Goal: Complete application form: Complete application form

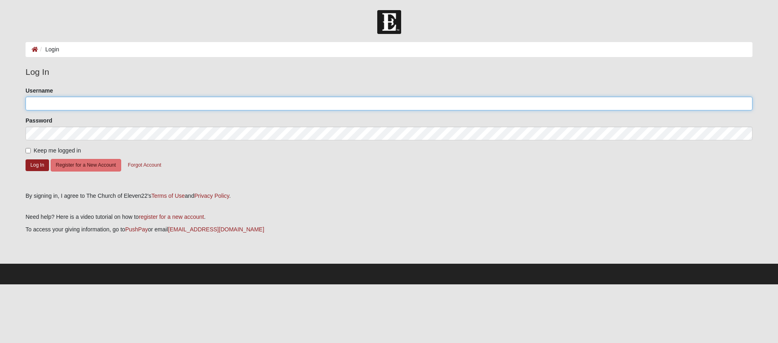
click at [141, 103] on input "Username" at bounding box center [389, 104] width 727 height 14
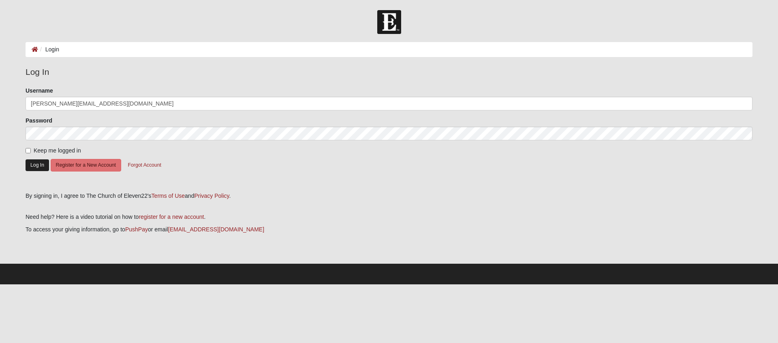
click at [36, 164] on button "Log In" at bounding box center [37, 166] width 23 height 12
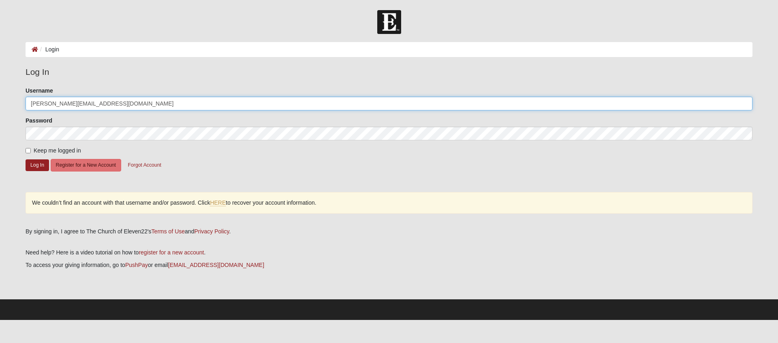
click at [119, 103] on input "[PERSON_NAME][EMAIL_ADDRESS][DOMAIN_NAME]" at bounding box center [389, 104] width 727 height 14
click at [106, 101] on input "[PERSON_NAME][EMAIL_ADDRESS][DOMAIN_NAME]" at bounding box center [389, 104] width 727 height 14
click at [99, 101] on input "randall@randallbullard.com" at bounding box center [389, 104] width 727 height 14
type input "aiDEPTSNaC"
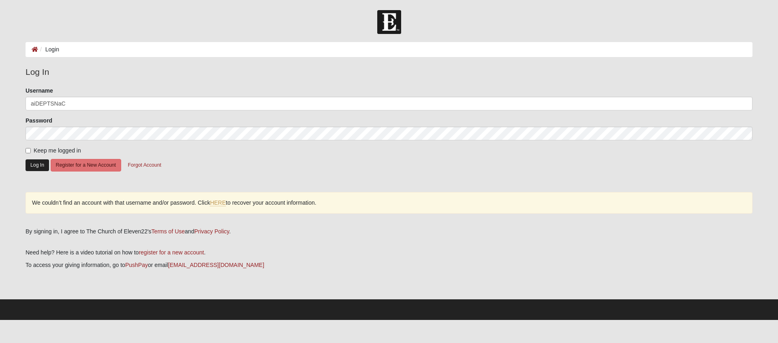
drag, startPoint x: 32, startPoint y: 166, endPoint x: 29, endPoint y: 160, distance: 6.9
click at [29, 167] on button "Log In" at bounding box center [37, 166] width 23 height 12
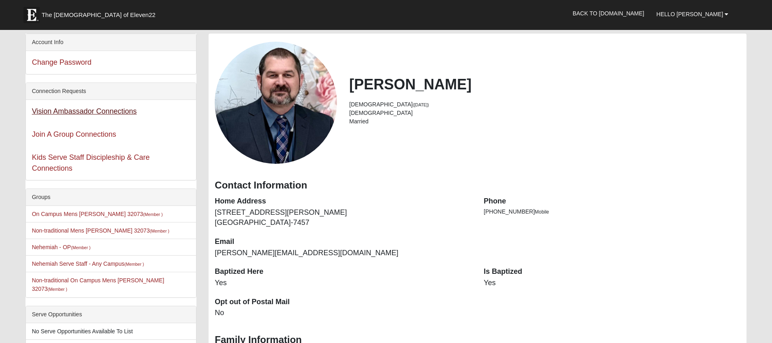
click at [100, 111] on link "Vision Ambassador Connections" at bounding box center [84, 111] width 105 height 8
click at [88, 136] on link "Join A Group Connections" at bounding box center [74, 134] width 84 height 8
click at [98, 159] on link "Kids Serve Staff Discipleship & Care Connections" at bounding box center [91, 163] width 118 height 19
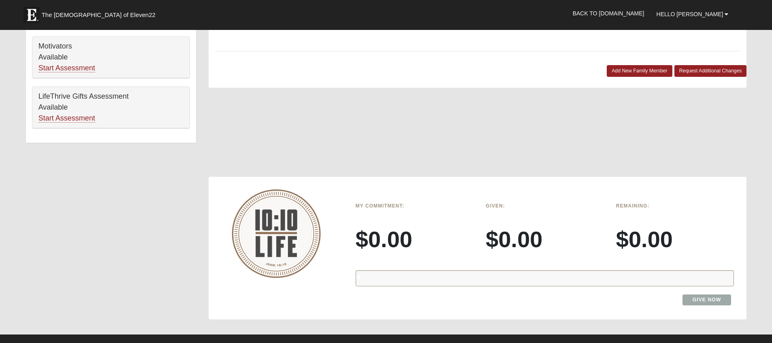
scroll to position [691, 0]
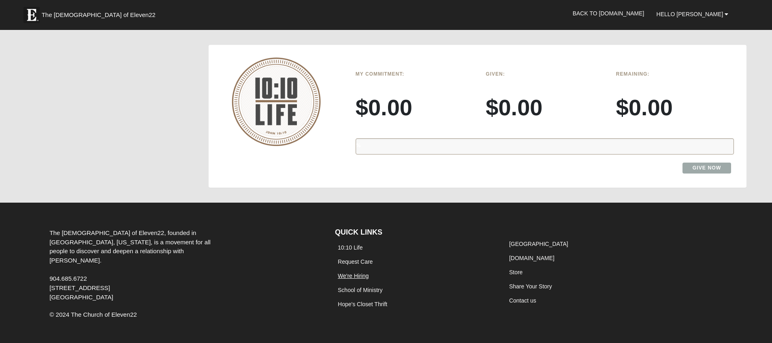
click at [360, 273] on link "We're Hiring" at bounding box center [353, 276] width 31 height 6
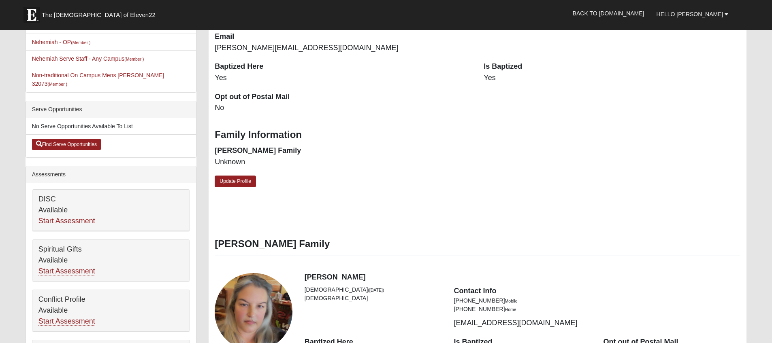
scroll to position [147, 0]
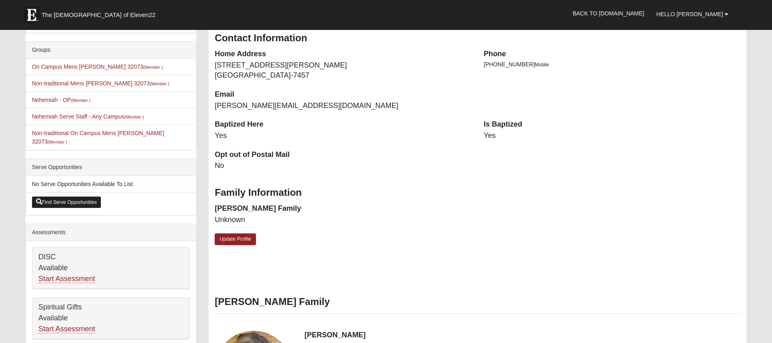
click at [80, 197] on link "Find Serve Opportunities" at bounding box center [66, 202] width 69 height 11
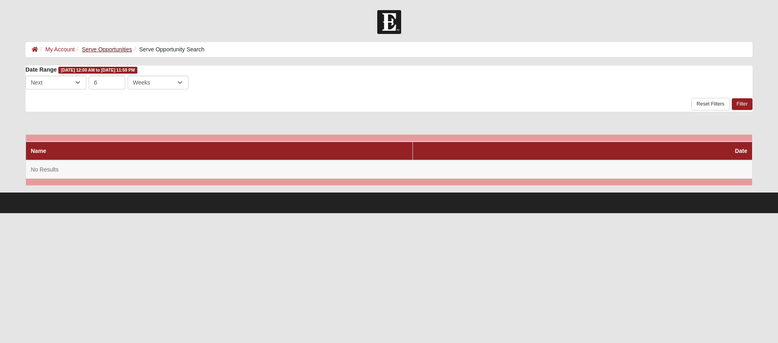
click at [117, 51] on link "Serve Opportunities" at bounding box center [107, 49] width 50 height 6
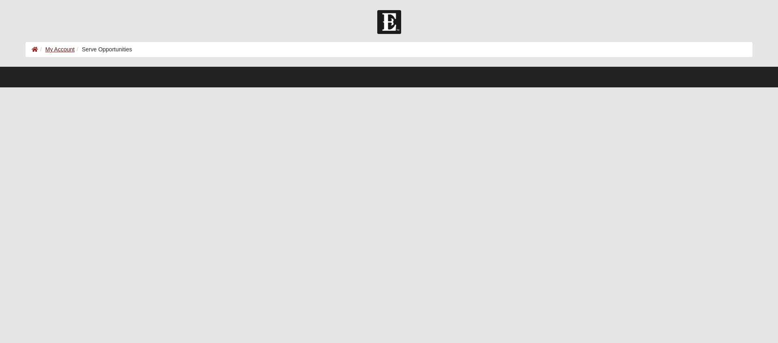
click at [64, 50] on link "My Account" at bounding box center [59, 49] width 29 height 6
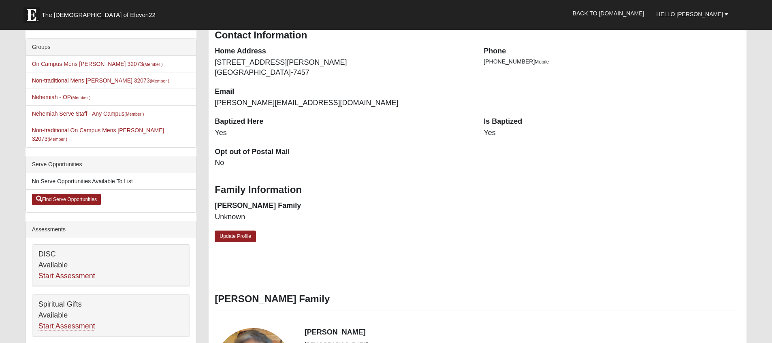
scroll to position [197, 0]
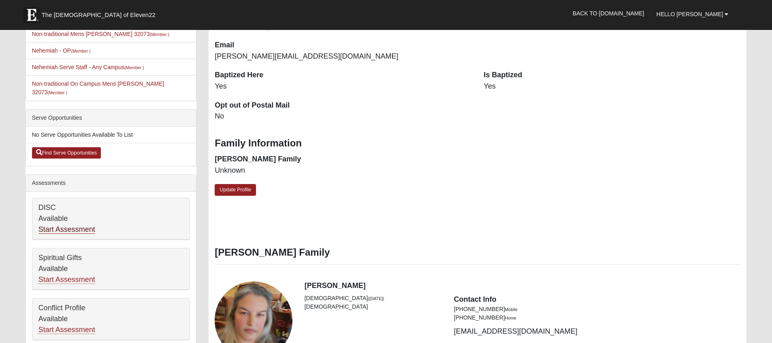
click at [87, 226] on link "Start Assessment" at bounding box center [66, 230] width 57 height 9
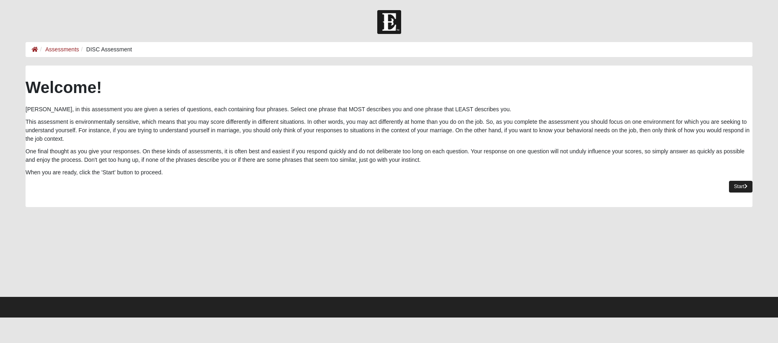
click at [738, 186] on link "Start" at bounding box center [740, 187] width 23 height 12
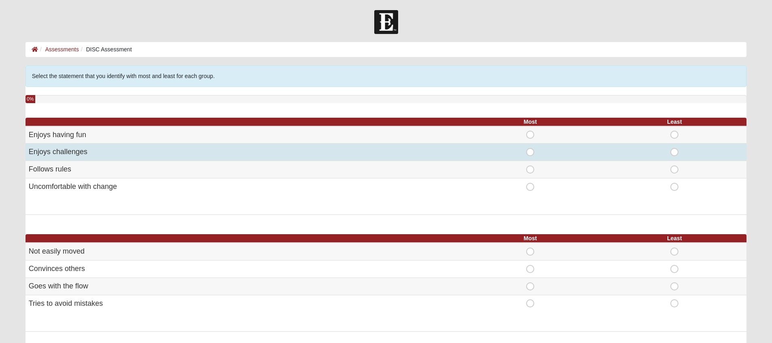
click at [117, 153] on td "Enjoys challenges" at bounding box center [242, 152] width 433 height 17
click at [530, 148] on span "Most" at bounding box center [530, 148] width 0 height 0
click at [531, 153] on input "Most" at bounding box center [532, 152] width 5 height 8
radio input "true"
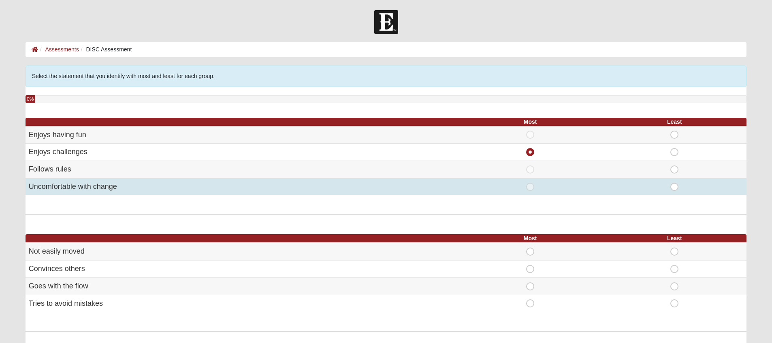
click at [674, 183] on span "Least" at bounding box center [674, 183] width 0 height 0
click at [677, 186] on input "Least" at bounding box center [676, 187] width 5 height 8
radio input "true"
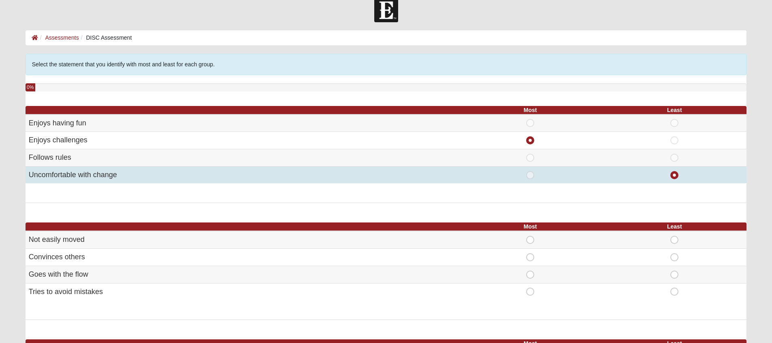
scroll to position [95, 0]
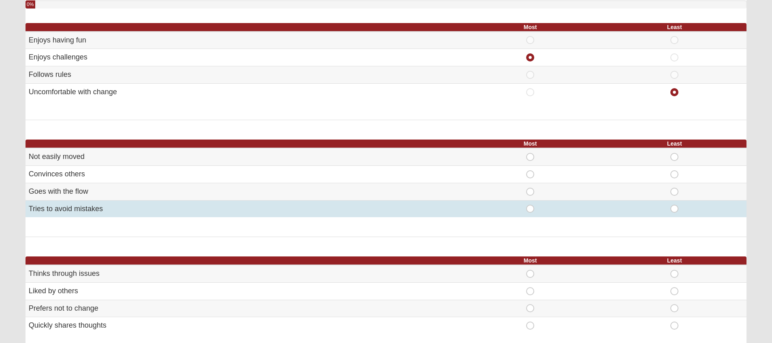
click at [530, 205] on span "Most" at bounding box center [530, 205] width 0 height 0
click at [530, 208] on input "Most" at bounding box center [532, 209] width 5 height 8
radio input "true"
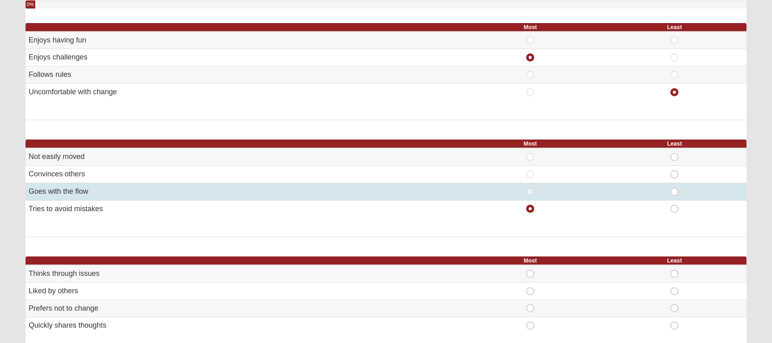
click at [674, 188] on span "Least" at bounding box center [674, 188] width 0 height 0
click at [674, 189] on input "Least" at bounding box center [676, 192] width 5 height 8
radio input "true"
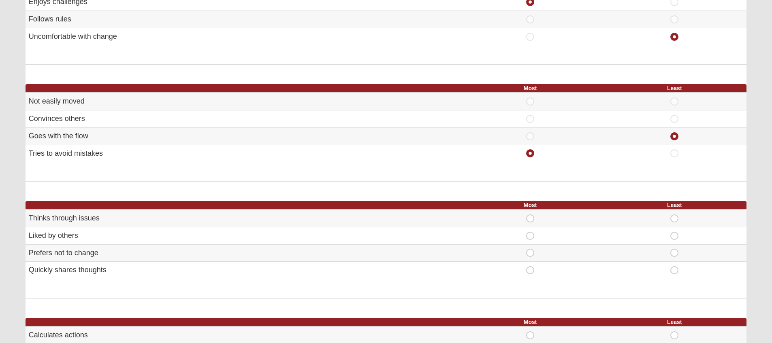
scroll to position [233, 0]
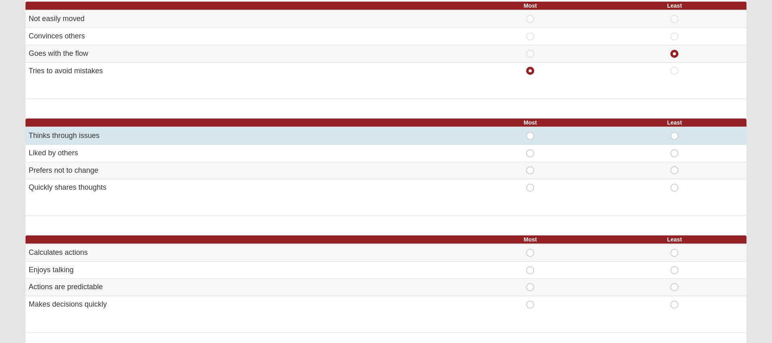
click at [530, 132] on span "Most" at bounding box center [530, 132] width 0 height 0
click at [531, 132] on input "Most" at bounding box center [532, 136] width 5 height 8
radio input "true"
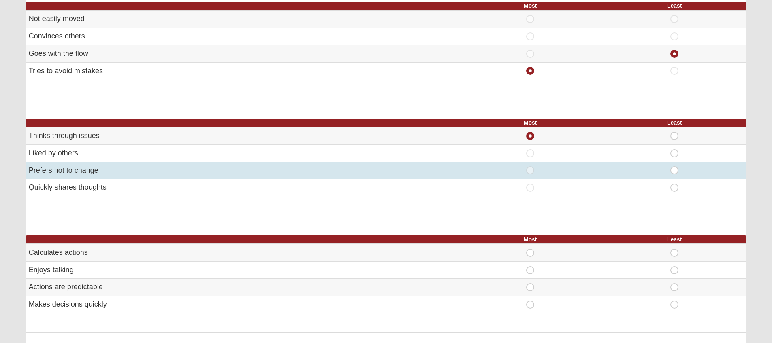
click at [674, 166] on span "Least" at bounding box center [674, 166] width 0 height 0
click at [676, 169] on input "Least" at bounding box center [676, 170] width 5 height 8
radio input "true"
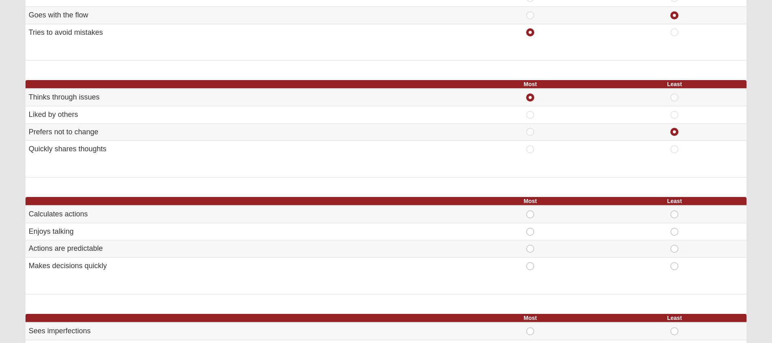
scroll to position [373, 0]
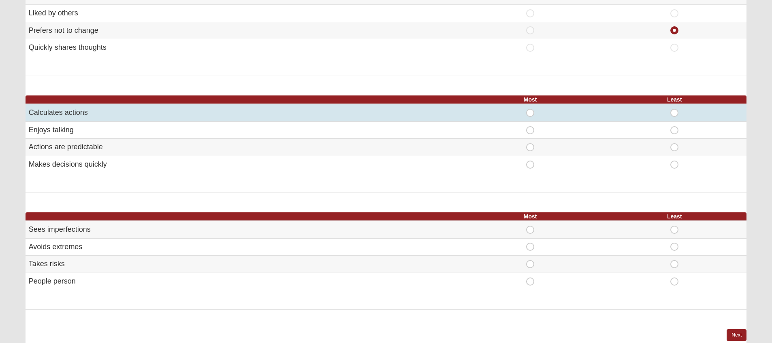
click at [530, 109] on span "Most" at bounding box center [530, 109] width 0 height 0
click at [532, 109] on input "Most" at bounding box center [532, 113] width 5 height 8
radio input "true"
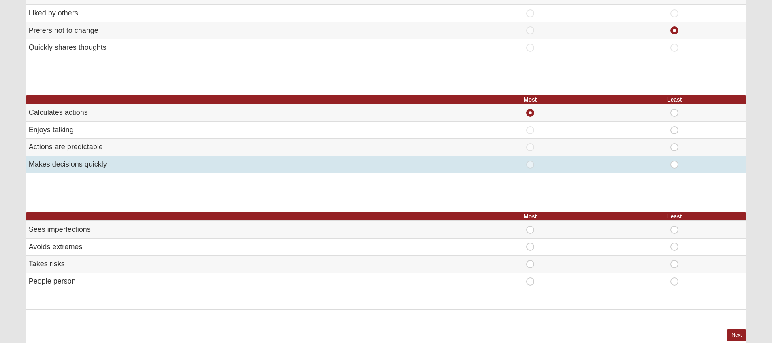
click at [674, 161] on span "Least" at bounding box center [674, 161] width 0 height 0
click at [674, 161] on input "Least" at bounding box center [676, 165] width 5 height 8
radio input "true"
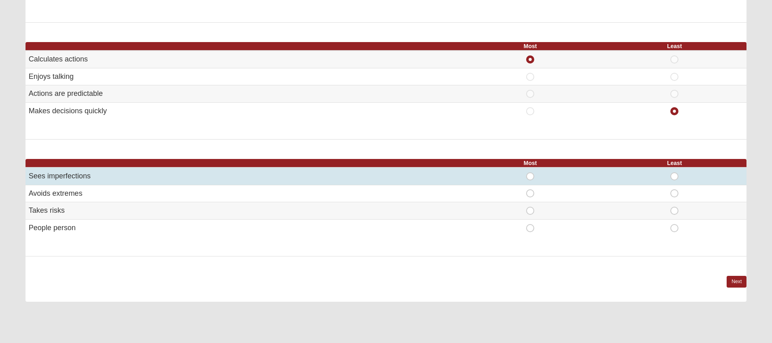
scroll to position [366, 0]
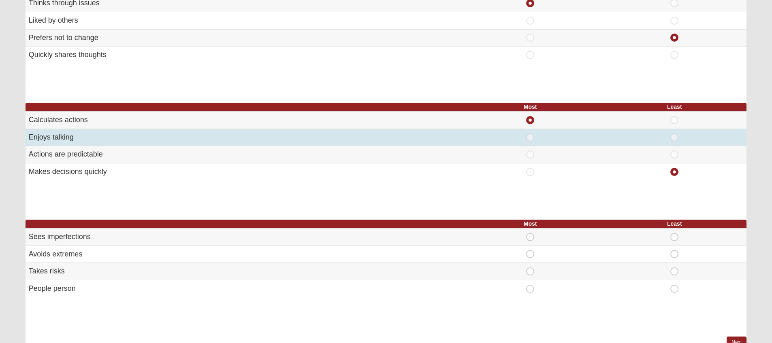
click at [530, 134] on span "Most" at bounding box center [530, 134] width 0 height 0
click at [532, 134] on input "Most" at bounding box center [532, 138] width 5 height 8
radio input "true"
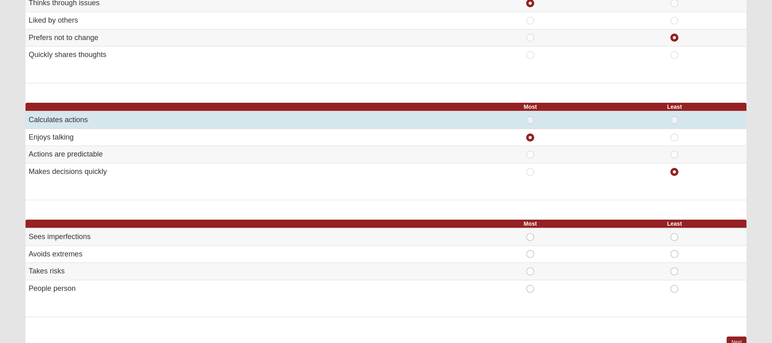
click at [530, 116] on span "Most" at bounding box center [530, 116] width 0 height 0
click at [531, 120] on input "Most" at bounding box center [532, 120] width 5 height 8
radio input "true"
radio input "false"
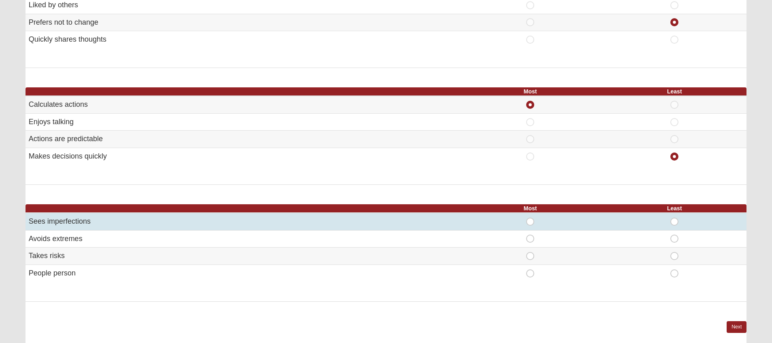
scroll to position [424, 0]
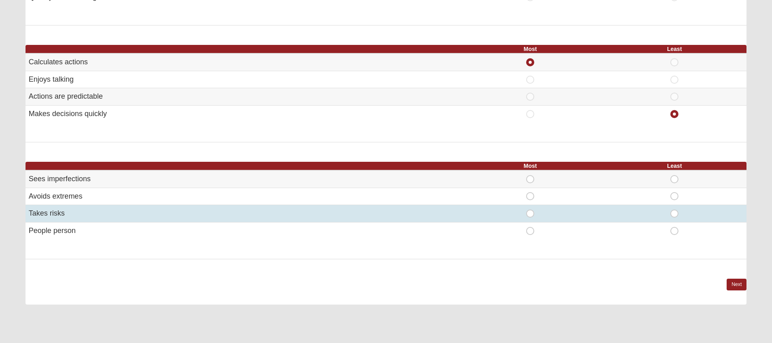
click at [674, 210] on span "Least" at bounding box center [674, 210] width 0 height 0
click at [674, 211] on input "Least" at bounding box center [676, 214] width 5 height 8
radio input "true"
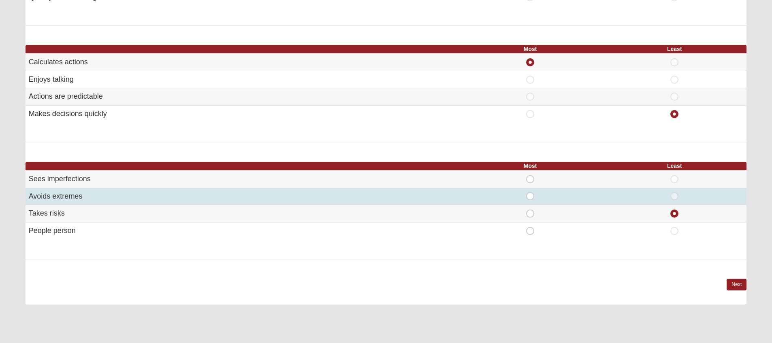
click at [530, 192] on span "Most" at bounding box center [530, 192] width 0 height 0
click at [530, 192] on input "Most" at bounding box center [532, 196] width 5 height 8
radio input "true"
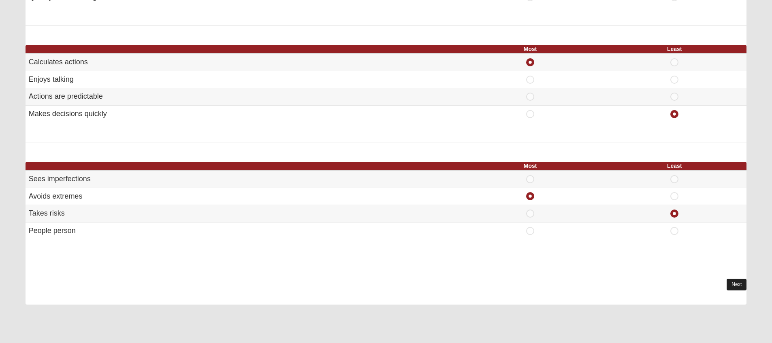
click at [740, 279] on link "Next" at bounding box center [737, 285] width 20 height 12
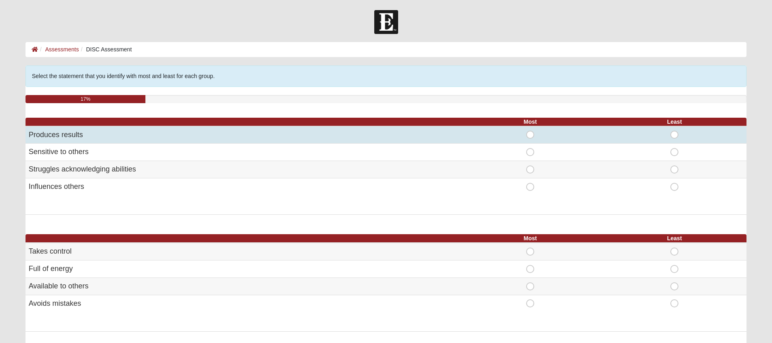
click at [530, 131] on span "Most" at bounding box center [530, 131] width 0 height 0
click at [530, 134] on input "Most" at bounding box center [532, 135] width 5 height 8
radio input "true"
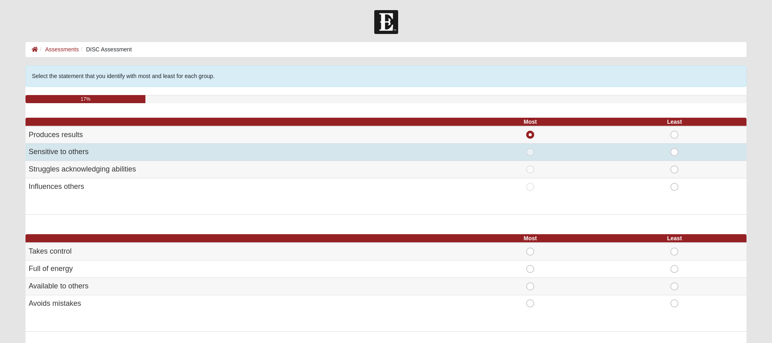
click at [674, 148] on span "Least" at bounding box center [674, 148] width 0 height 0
click at [678, 152] on input "Least" at bounding box center [676, 152] width 5 height 8
radio input "true"
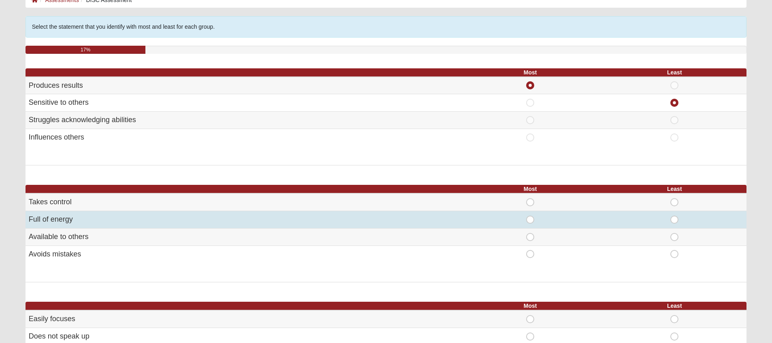
scroll to position [51, 0]
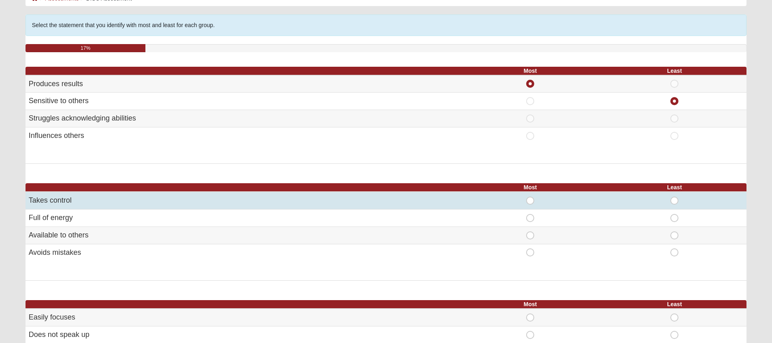
click at [530, 197] on span "Most" at bounding box center [530, 197] width 0 height 0
click at [532, 201] on input "Most" at bounding box center [532, 201] width 5 height 8
radio input "true"
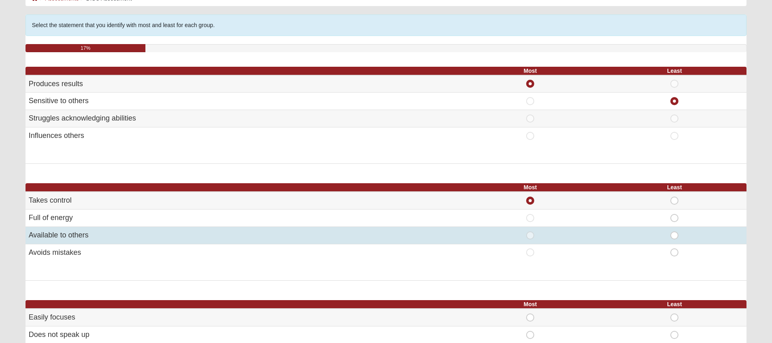
click at [674, 232] on span "Least" at bounding box center [674, 232] width 0 height 0
click at [674, 232] on input "Least" at bounding box center [676, 236] width 5 height 8
radio input "true"
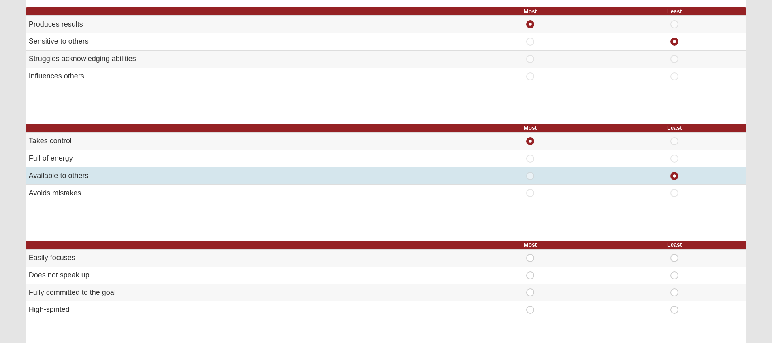
scroll to position [173, 0]
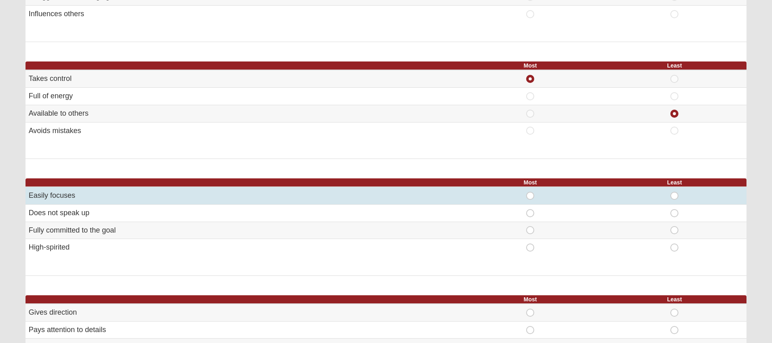
click at [530, 192] on span "Most" at bounding box center [530, 192] width 0 height 0
click at [530, 194] on input "Most" at bounding box center [532, 196] width 5 height 8
radio input "true"
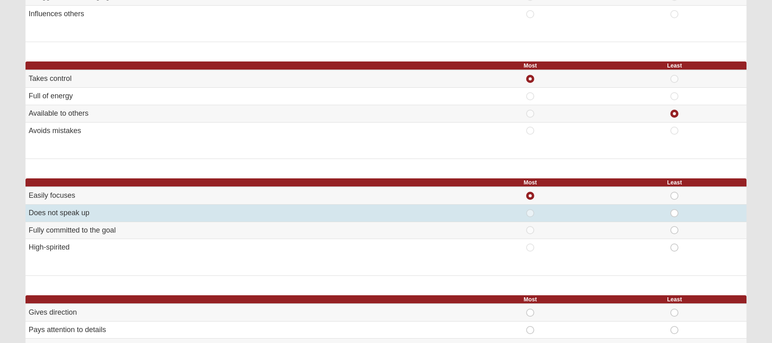
click at [674, 209] on span "Least" at bounding box center [674, 209] width 0 height 0
click at [674, 213] on input "Least" at bounding box center [676, 213] width 5 height 8
radio input "true"
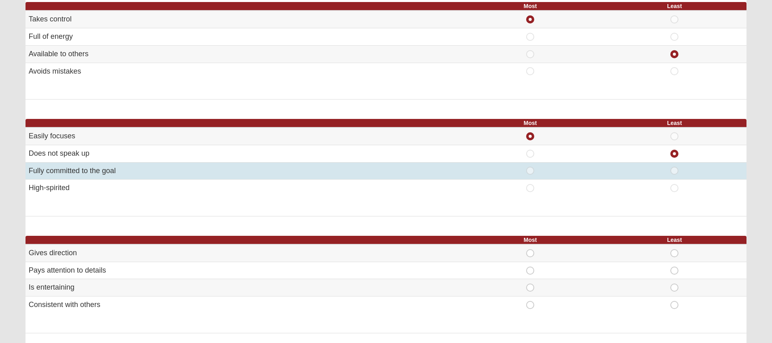
scroll to position [290, 0]
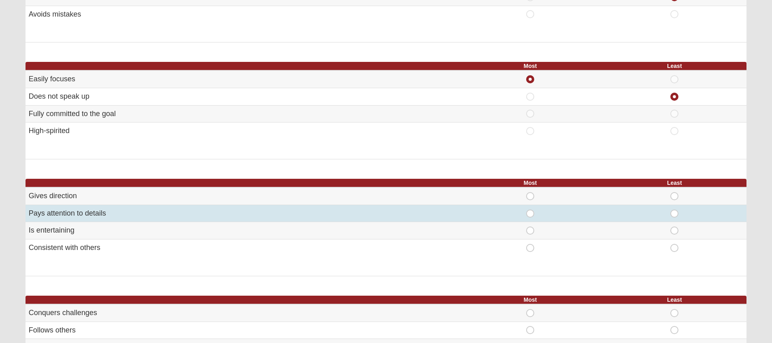
click at [530, 210] on span "Most" at bounding box center [530, 210] width 0 height 0
click at [530, 210] on input "Most" at bounding box center [532, 214] width 5 height 8
radio input "true"
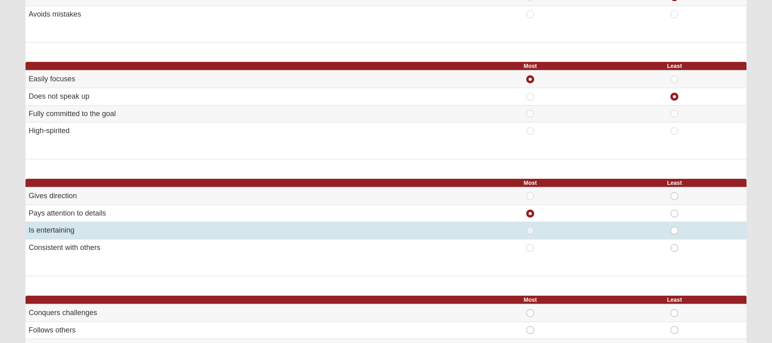
click at [674, 227] on span "Least" at bounding box center [674, 227] width 0 height 0
click at [674, 227] on input "Least" at bounding box center [676, 231] width 5 height 8
radio input "true"
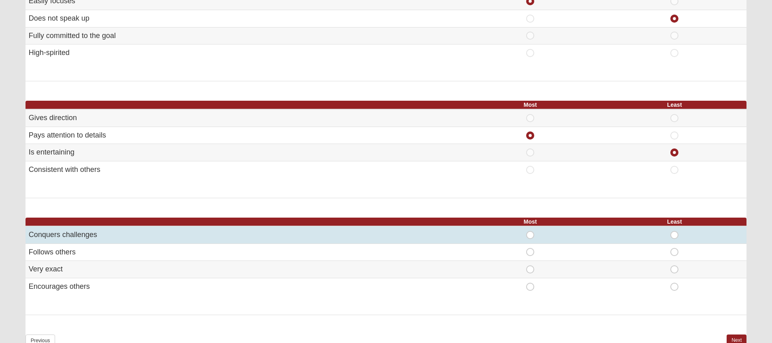
scroll to position [423, 0]
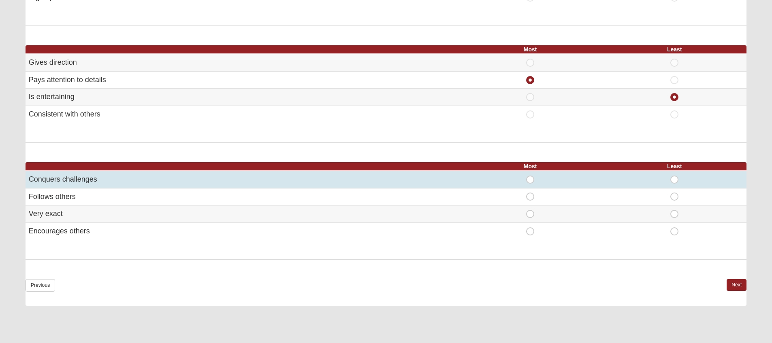
click at [530, 176] on span "Most" at bounding box center [530, 176] width 0 height 0
click at [531, 176] on input "Most" at bounding box center [532, 180] width 5 height 8
radio input "true"
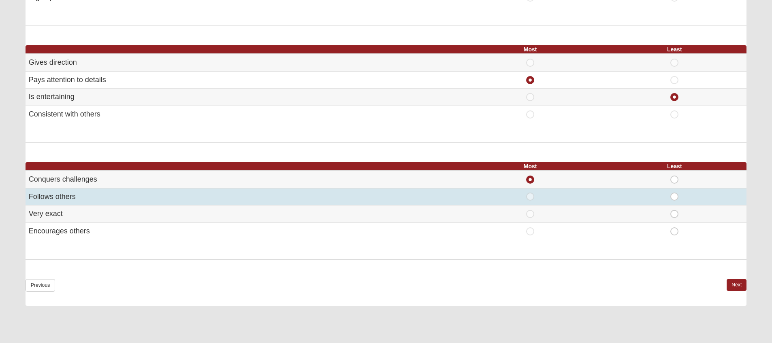
click at [674, 193] on span "Least" at bounding box center [674, 193] width 0 height 0
click at [674, 195] on input "Least" at bounding box center [676, 197] width 5 height 8
radio input "true"
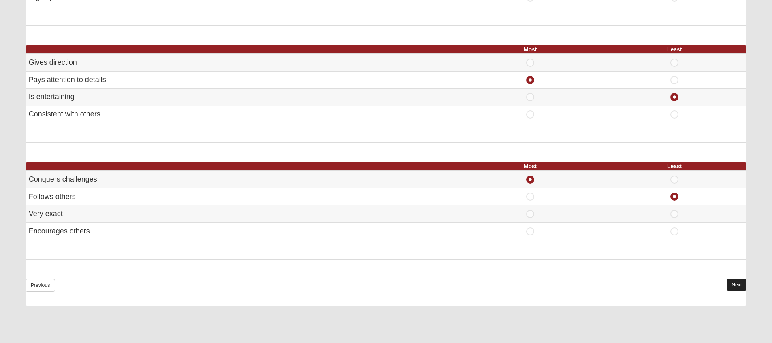
click at [736, 281] on link "Next" at bounding box center [737, 285] width 20 height 12
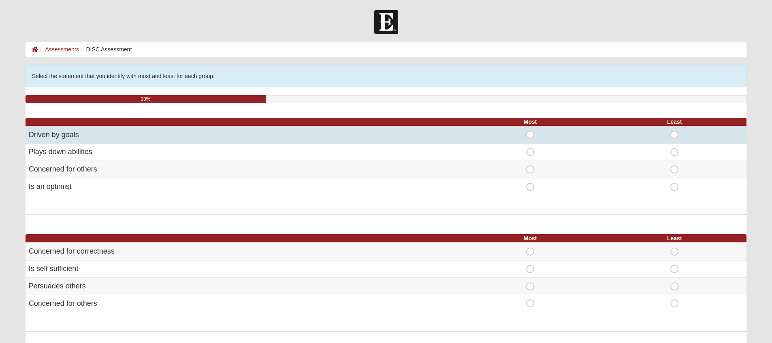
click at [530, 131] on span "Most" at bounding box center [530, 131] width 0 height 0
click at [530, 136] on input "Most" at bounding box center [532, 135] width 5 height 8
radio input "true"
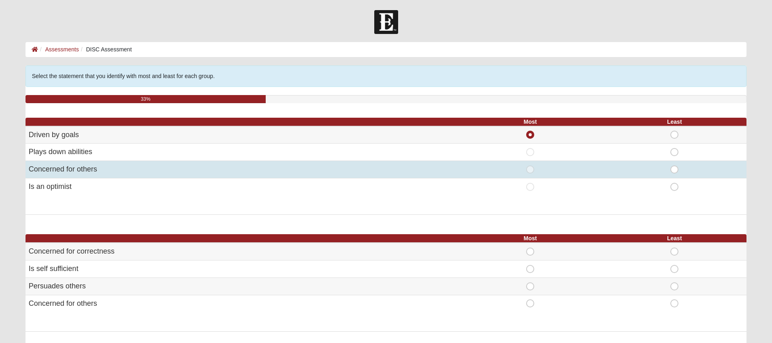
click at [674, 166] on span "Least" at bounding box center [674, 166] width 0 height 0
click at [674, 171] on input "Least" at bounding box center [676, 170] width 5 height 8
radio input "true"
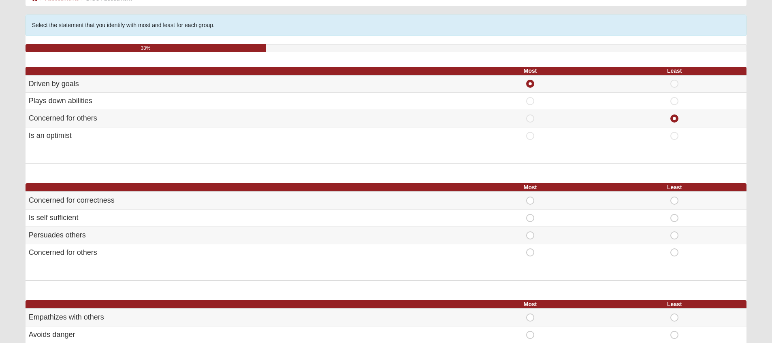
scroll to position [105, 0]
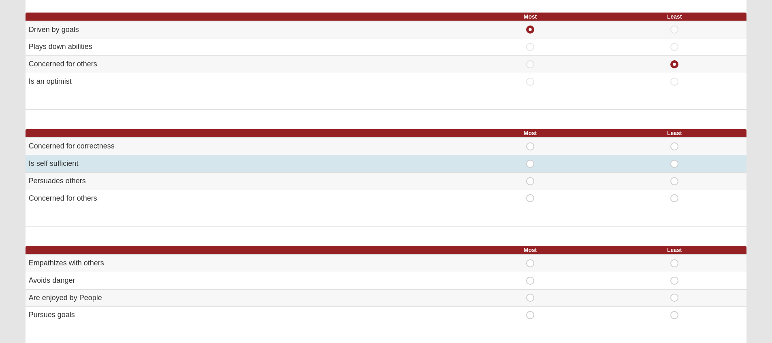
click at [530, 160] on span "Most" at bounding box center [530, 160] width 0 height 0
click at [533, 166] on input "Most" at bounding box center [532, 164] width 5 height 8
radio input "true"
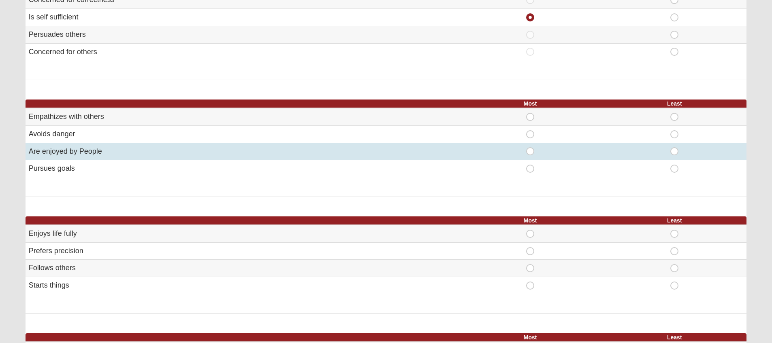
scroll to position [491, 0]
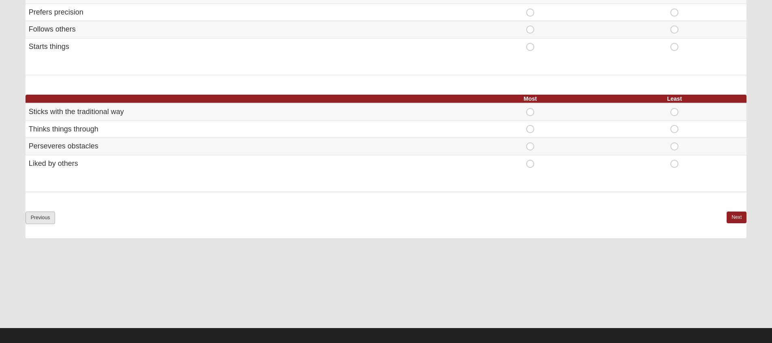
click at [40, 215] on link "Previous" at bounding box center [41, 218] width 30 height 13
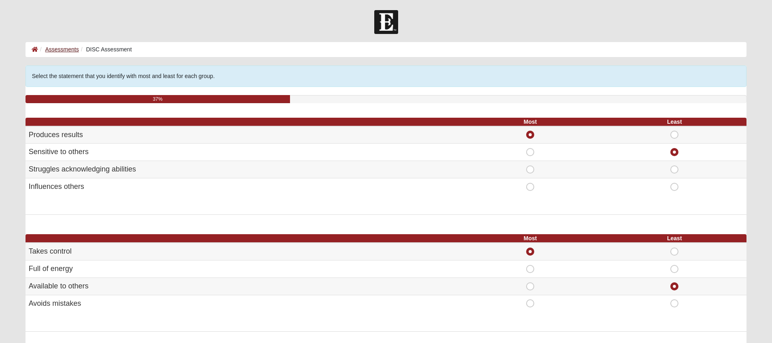
click at [70, 47] on link "Assessments" at bounding box center [62, 49] width 34 height 6
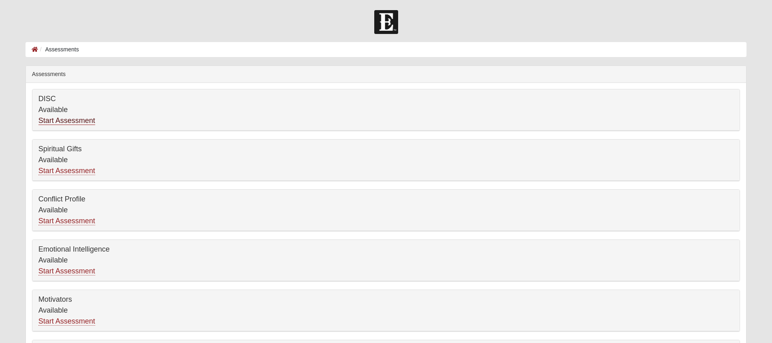
click at [86, 124] on link "Start Assessment" at bounding box center [66, 121] width 57 height 9
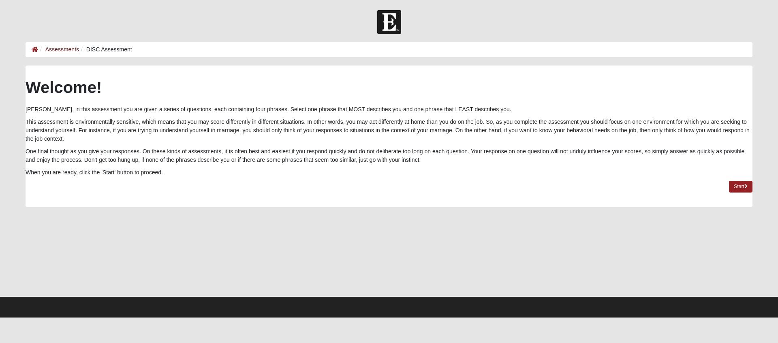
click at [60, 47] on link "Assessments" at bounding box center [62, 49] width 34 height 6
